Goal: Task Accomplishment & Management: Manage account settings

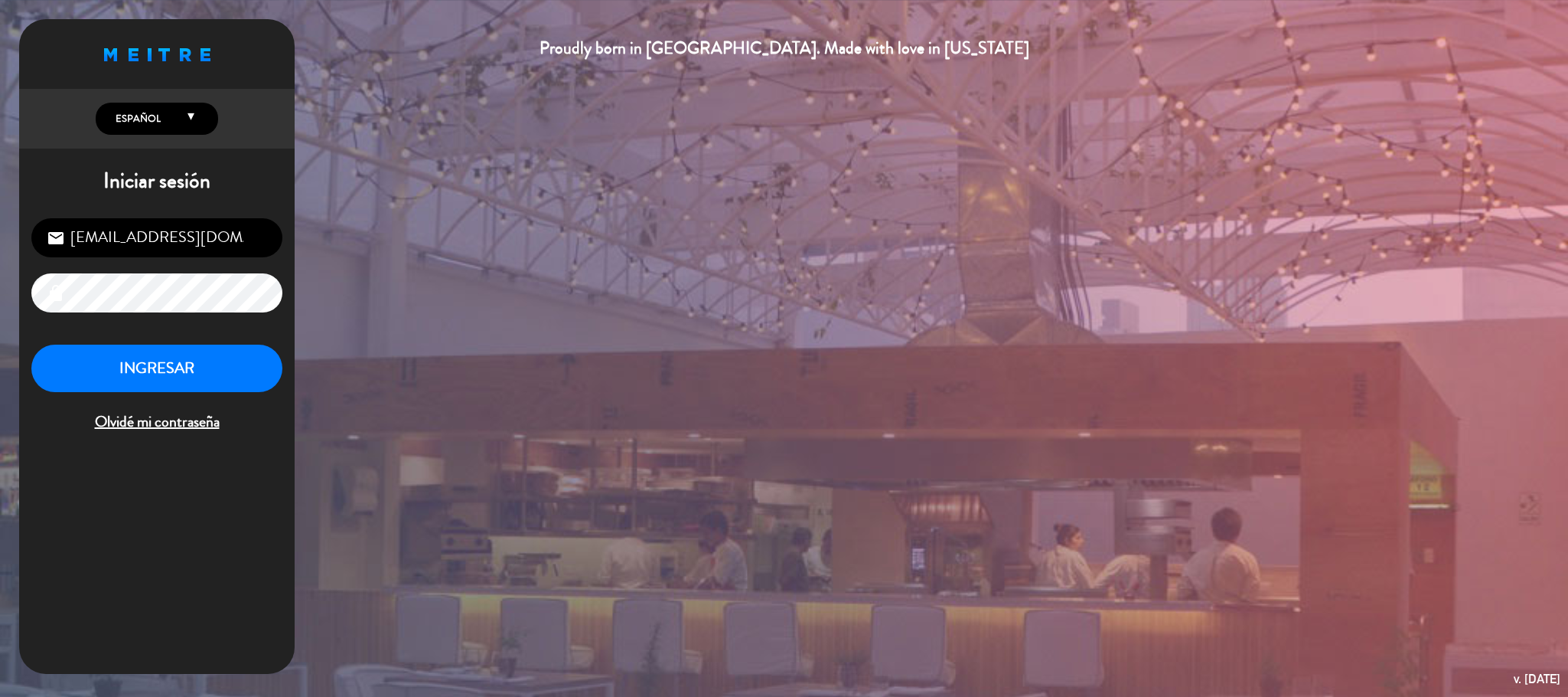
scroll to position [592, 0]
click at [138, 370] on button "INGRESAR" at bounding box center [157, 369] width 251 height 48
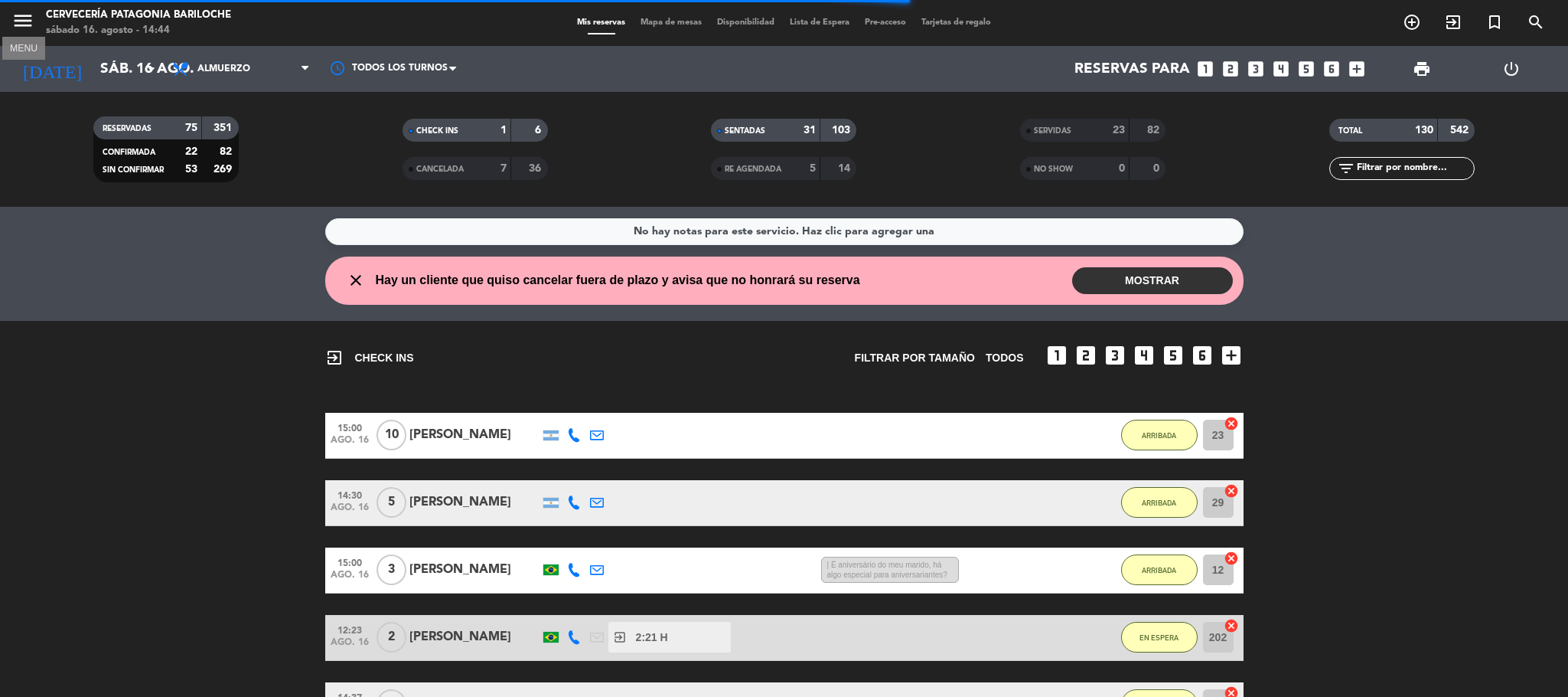
click at [14, 33] on icon "menu" at bounding box center [23, 21] width 23 height 23
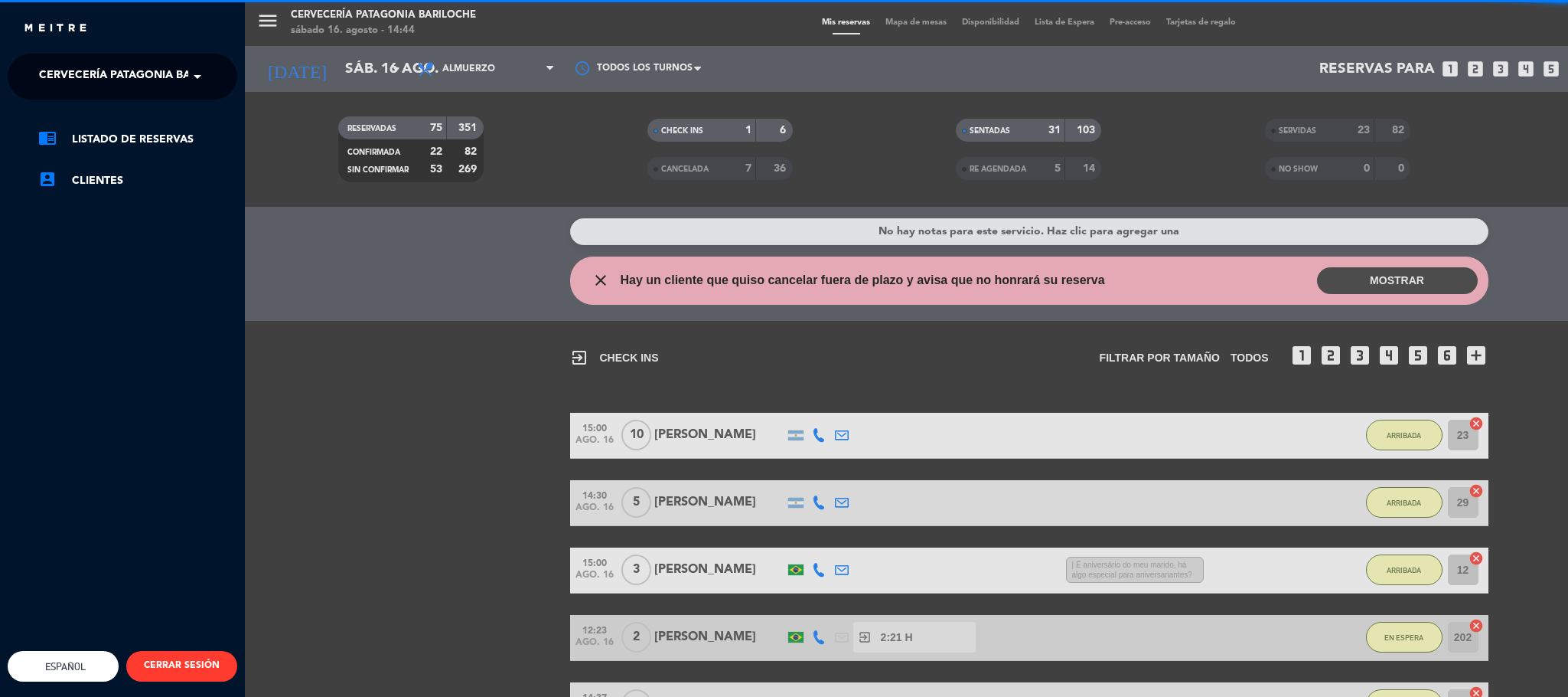
click at [127, 78] on span "Cervecería Patagonia Bariloche" at bounding box center [139, 77] width 200 height 33
click at [146, 139] on span "Experiencia Tour Cervecero" at bounding box center [103, 141] width 174 height 18
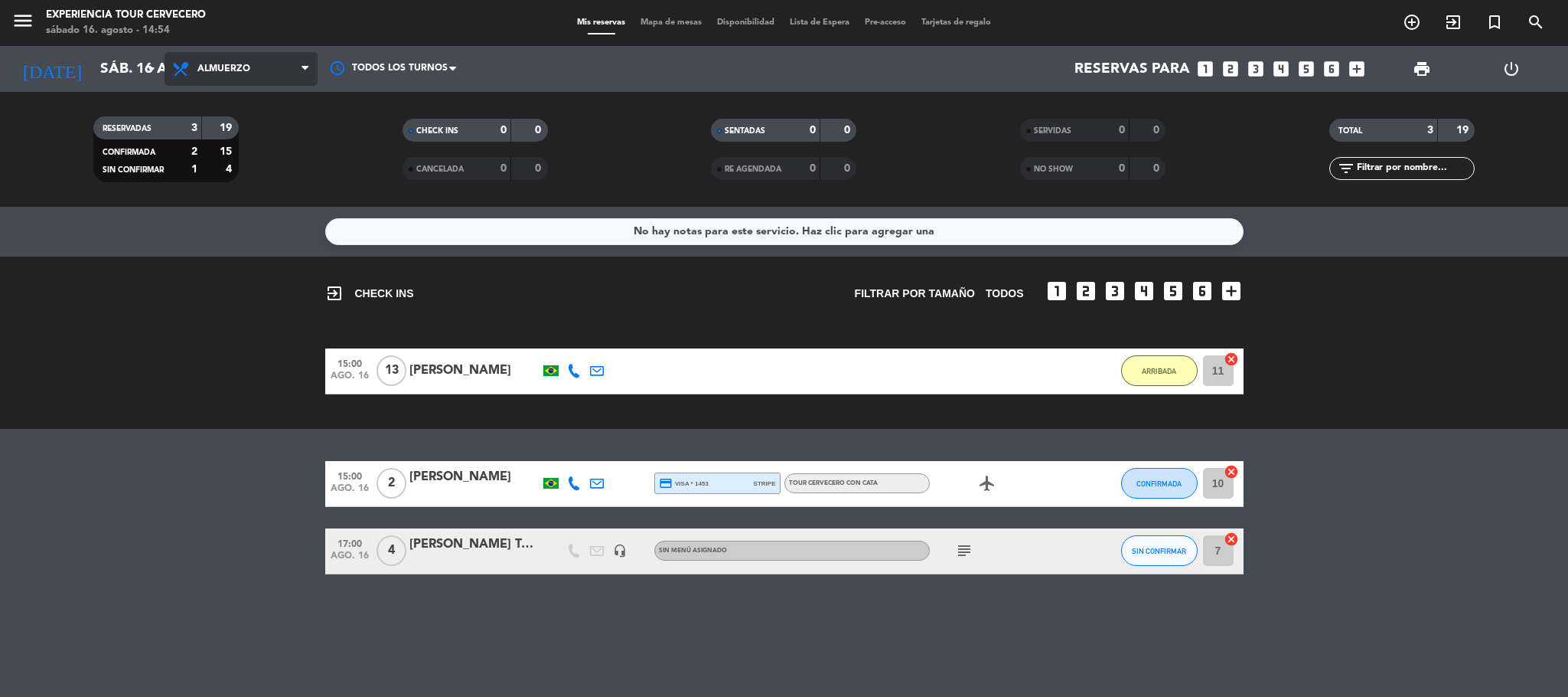
click at [295, 64] on span "Almuerzo" at bounding box center [241, 69] width 153 height 34
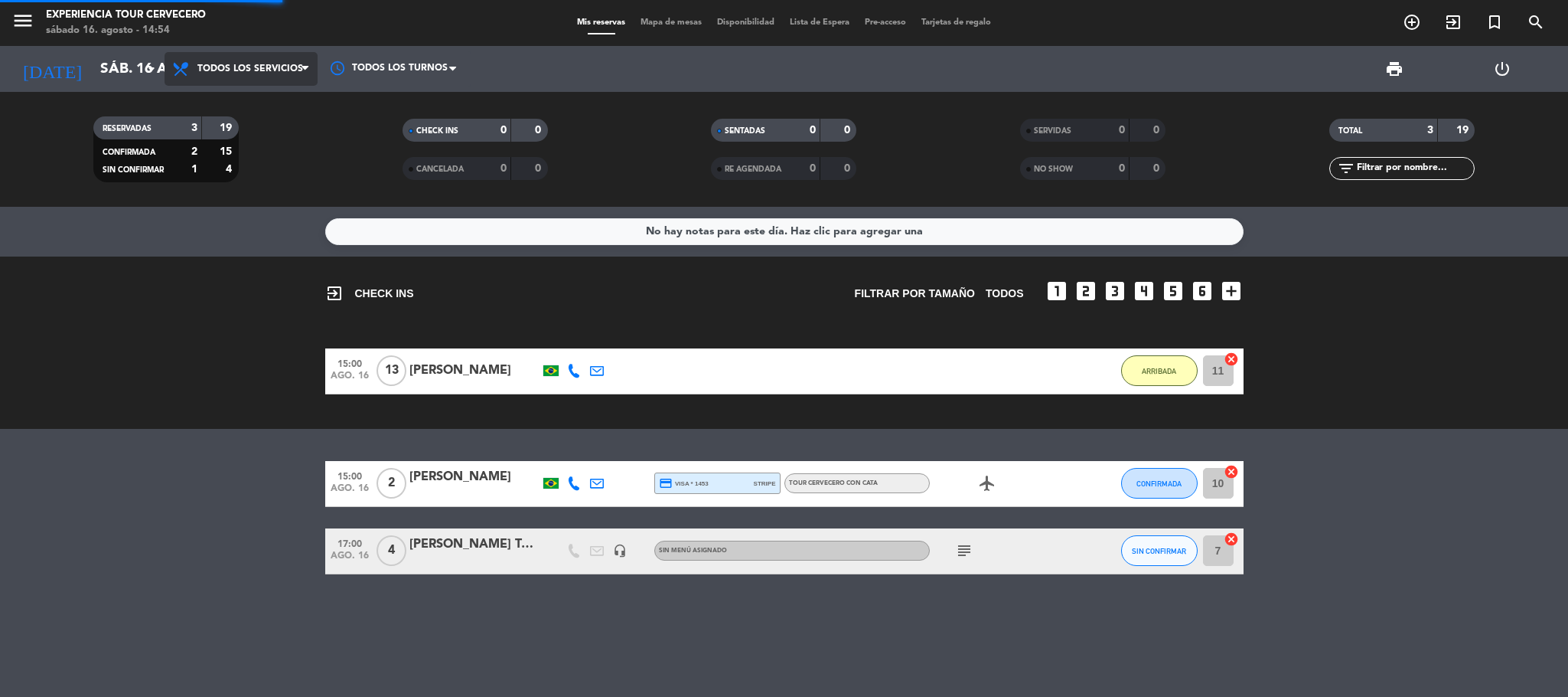
click at [290, 97] on div "menu Experiencia Tour Cervecero [DATE] 16. agosto - 14:54 Mis reservas Mapa de …" at bounding box center [784, 103] width 1568 height 207
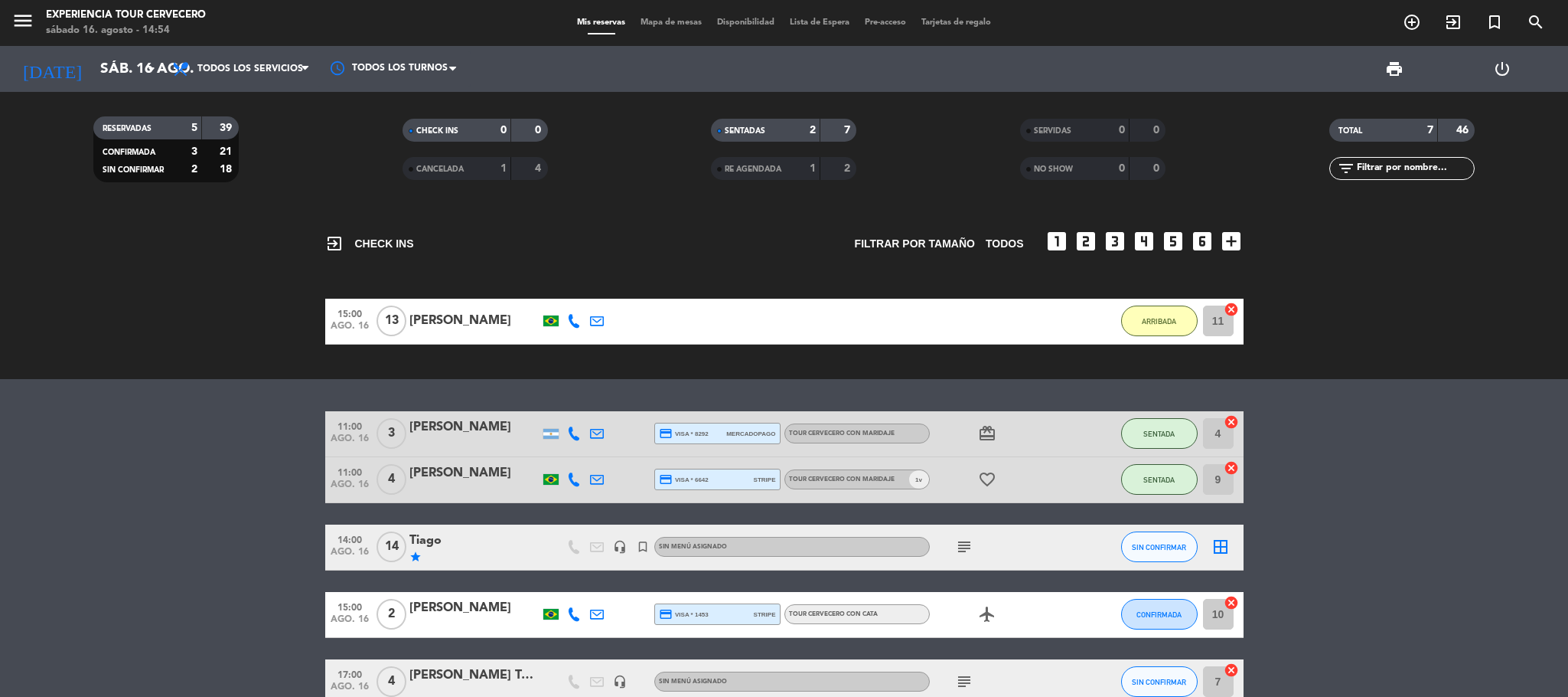
click at [214, 469] on bookings-row "11:00 [DATE] 3 [PERSON_NAME] credit_card visa * 8292 mercadopago Tour cervecero…" at bounding box center [784, 592] width 1568 height 362
click at [572, 320] on icon at bounding box center [574, 321] width 14 height 14
click at [459, 290] on div "exit_to_app CHECK INS Filtrar por tamaño TODOS looks_one looks_two looks_3 look…" at bounding box center [784, 293] width 1568 height 173
